Goal: Check status: Check status

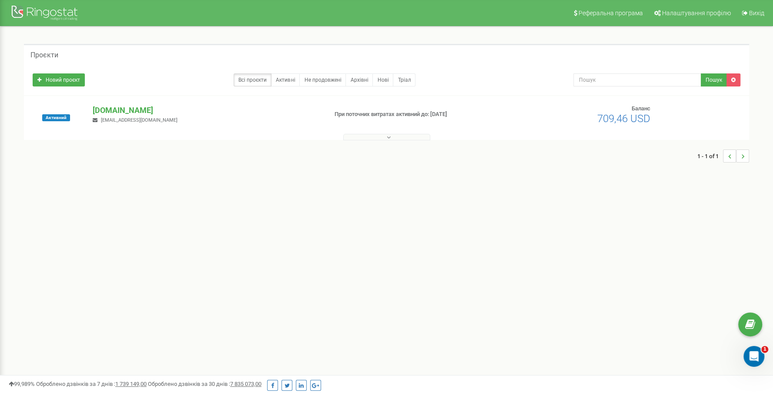
click at [379, 139] on button at bounding box center [386, 137] width 87 height 7
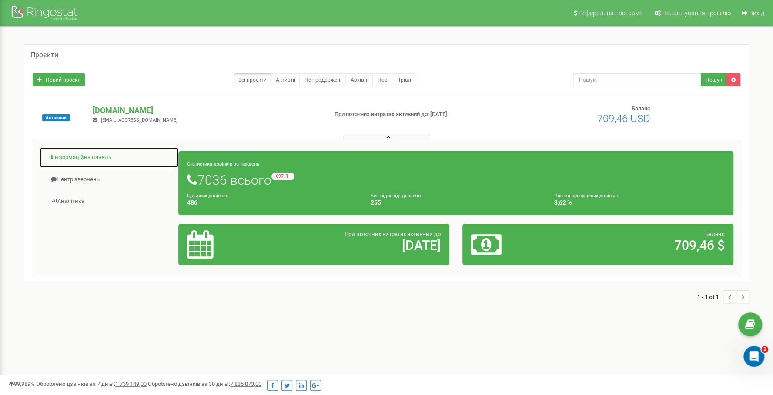
click at [90, 160] on link "Інформаційна панель" at bounding box center [109, 157] width 139 height 21
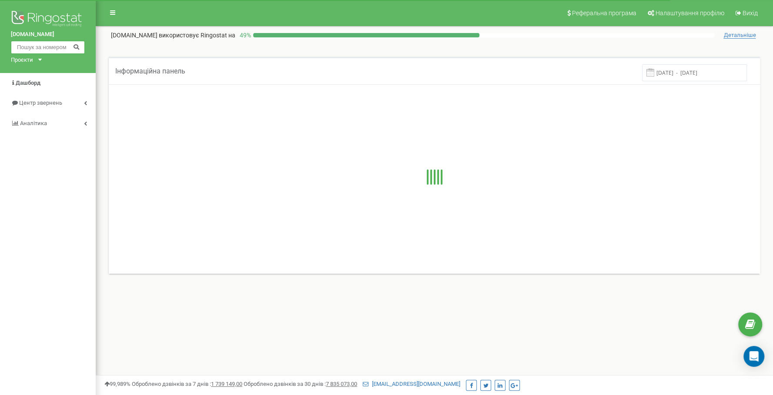
click at [52, 49] on input "text" at bounding box center [48, 47] width 74 height 13
paste input "0505629278"
type input "0505629278"
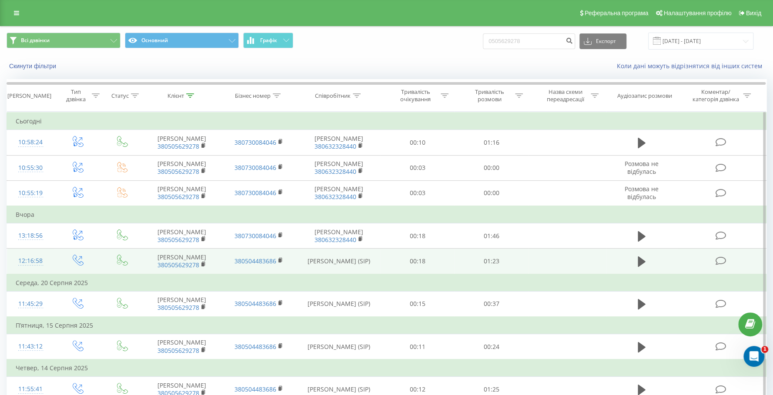
click at [629, 274] on td at bounding box center [641, 262] width 71 height 26
click at [637, 268] on icon at bounding box center [641, 262] width 8 height 12
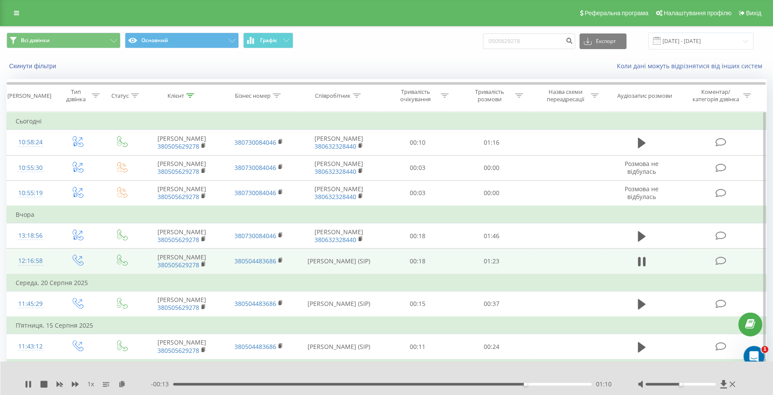
click at [23, 383] on div "1 x - 00:13 01:10 01:10" at bounding box center [386, 378] width 773 height 33
click at [24, 383] on div "1 x - 00:12 01:11 01:11" at bounding box center [386, 378] width 773 height 33
click at [25, 386] on icon at bounding box center [28, 384] width 7 height 7
